Goal: Task Accomplishment & Management: Manage account settings

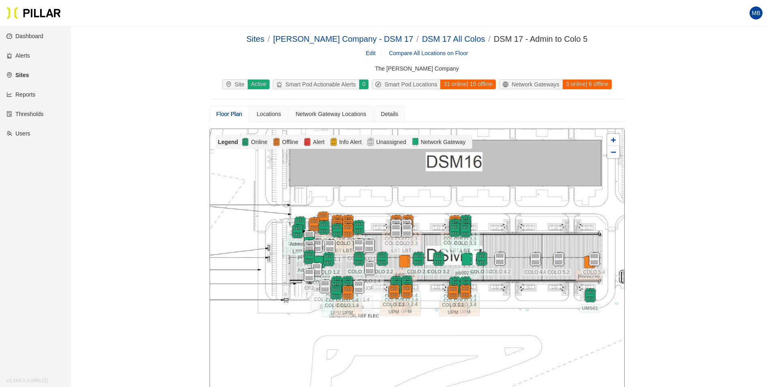
scroll to position [81, 0]
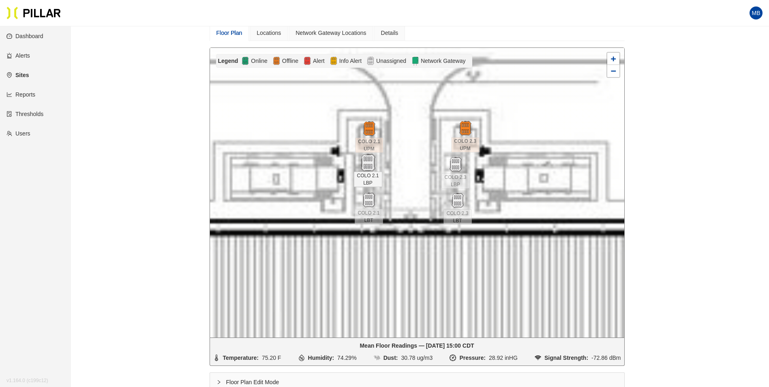
click at [367, 164] on img at bounding box center [367, 162] width 17 height 17
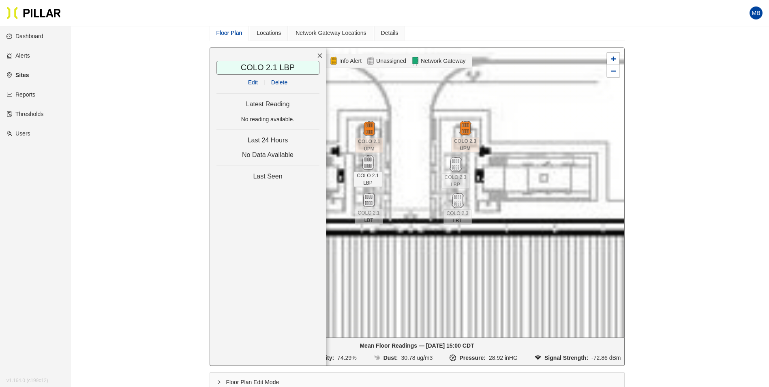
click at [254, 81] on link "Edit" at bounding box center [253, 82] width 10 height 6
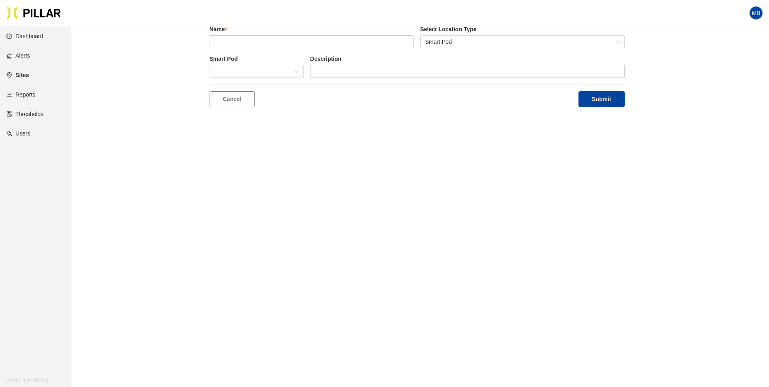
type input "COLO 2.1 LBP"
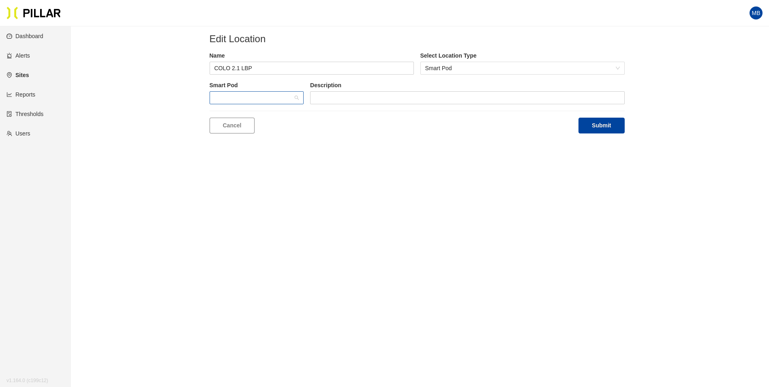
click at [274, 102] on span at bounding box center [256, 98] width 85 height 12
type input "903"
click at [270, 113] on div "BB903" at bounding box center [256, 113] width 85 height 9
click at [599, 123] on button "Submit" at bounding box center [601, 126] width 46 height 16
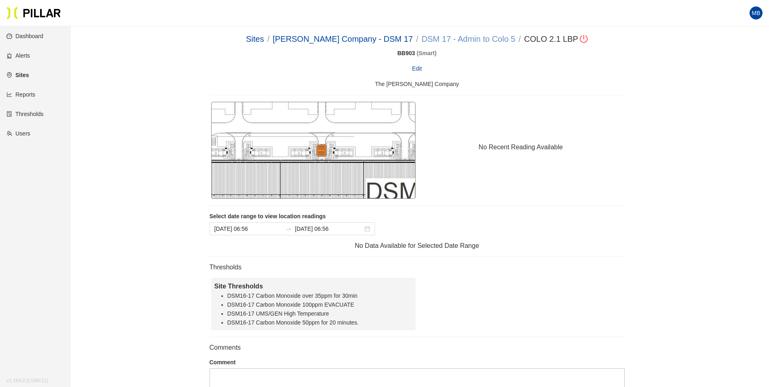
click at [452, 36] on link "DSM 17 - Admin to Colo 5" at bounding box center [468, 38] width 94 height 9
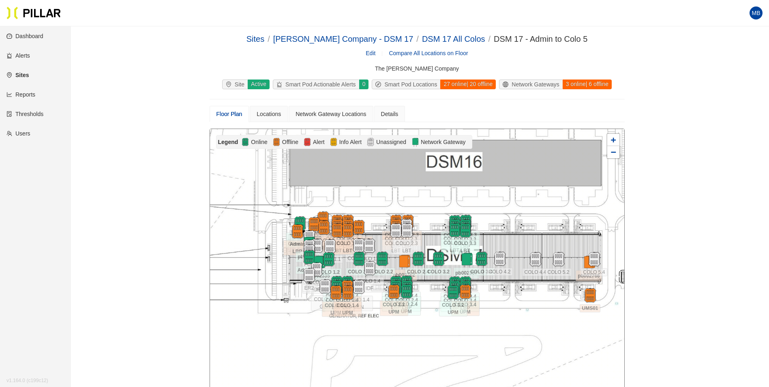
scroll to position [81, 0]
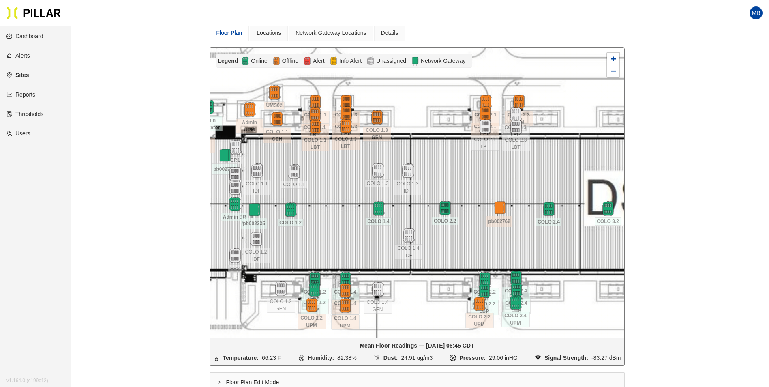
drag, startPoint x: 528, startPoint y: 165, endPoint x: 492, endPoint y: 168, distance: 35.8
click at [492, 168] on div at bounding box center [417, 192] width 414 height 289
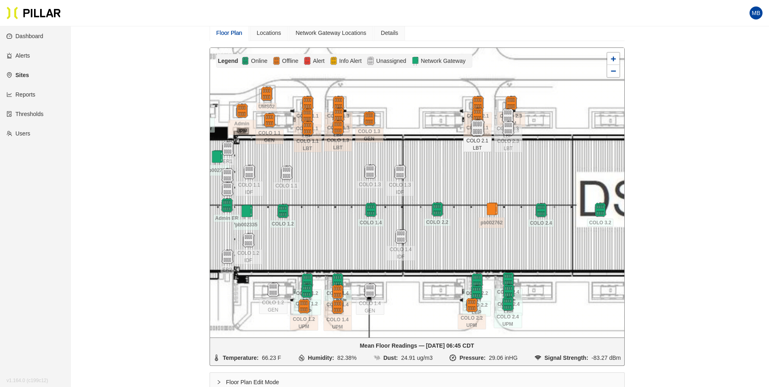
click at [478, 131] on img at bounding box center [476, 127] width 17 height 17
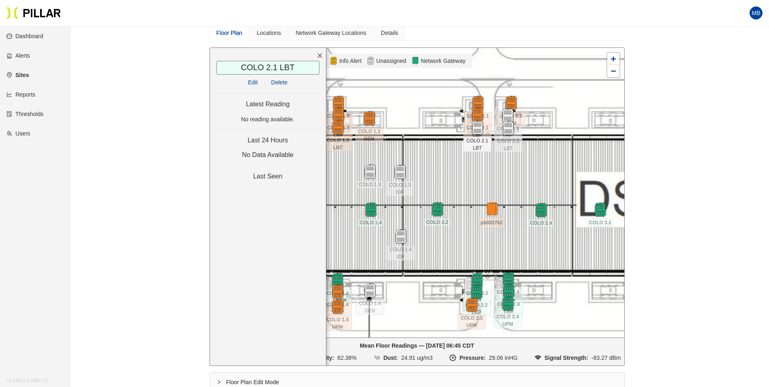
click at [253, 83] on link "Edit" at bounding box center [253, 82] width 10 height 6
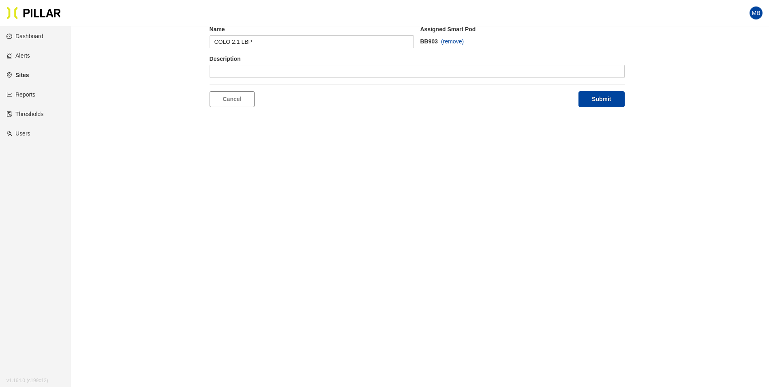
scroll to position [26, 0]
type input "COLO 2.1 LBT"
click at [268, 73] on span at bounding box center [256, 71] width 85 height 12
type input "324"
click at [264, 85] on div "BB324" at bounding box center [256, 87] width 85 height 9
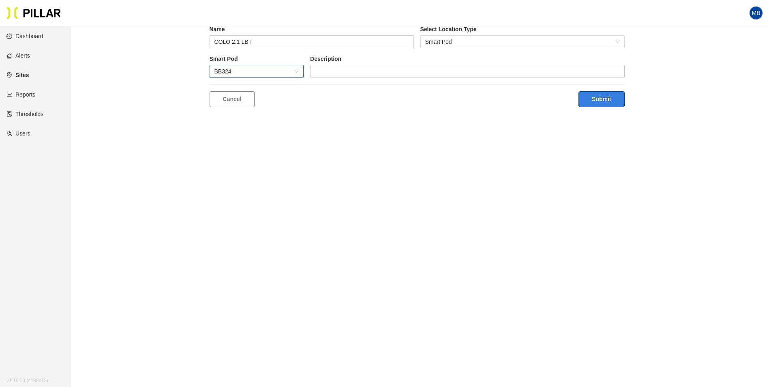
click at [620, 104] on button "Submit" at bounding box center [601, 99] width 46 height 16
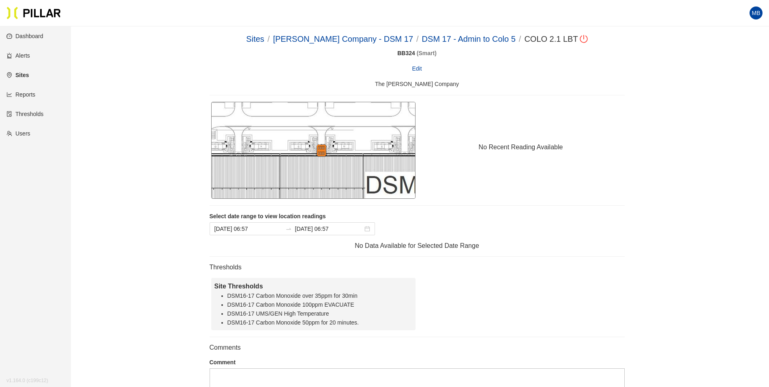
drag, startPoint x: 619, startPoint y: 101, endPoint x: 624, endPoint y: 98, distance: 5.4
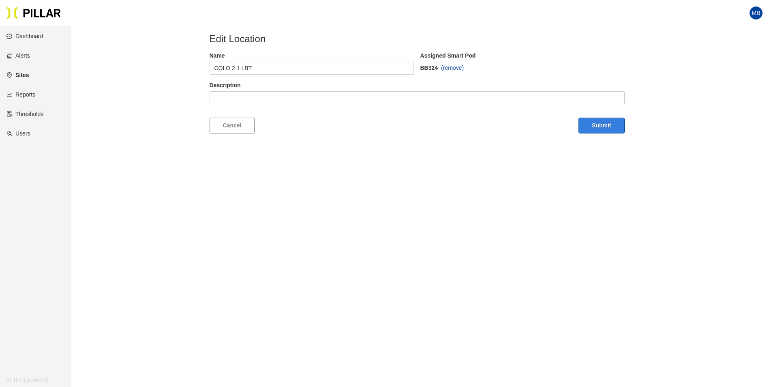
scroll to position [26, 0]
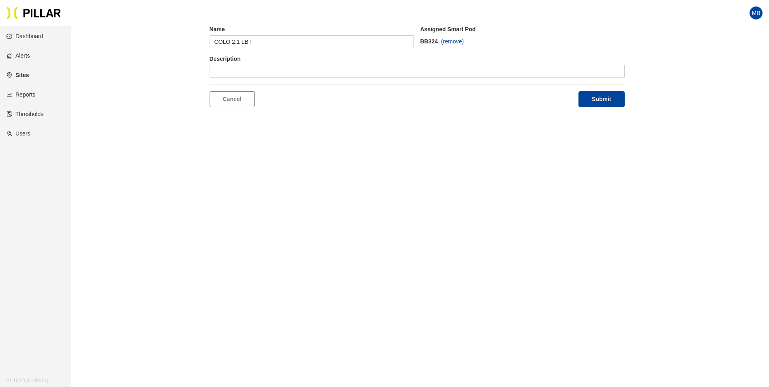
drag, startPoint x: 541, startPoint y: 164, endPoint x: 537, endPoint y: 167, distance: 4.6
